Goal: Transaction & Acquisition: Register for event/course

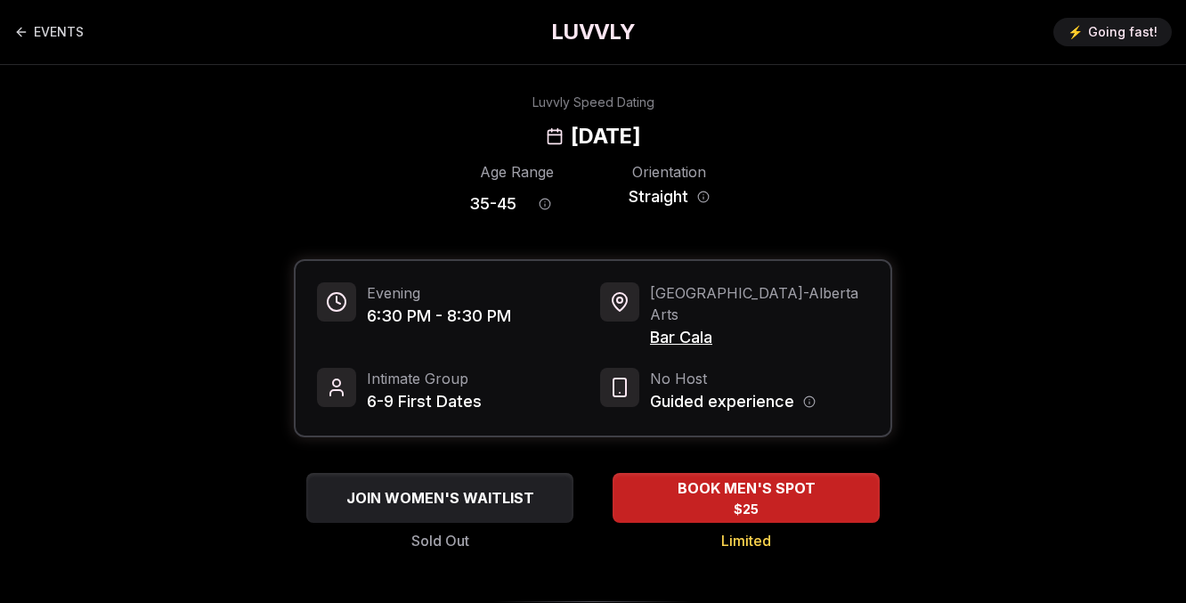
click at [338, 59] on div "EVENTS LUVVLY ⚡️ Going fast!" at bounding box center [593, 32] width 1186 height 64
